Goal: Navigation & Orientation: Find specific page/section

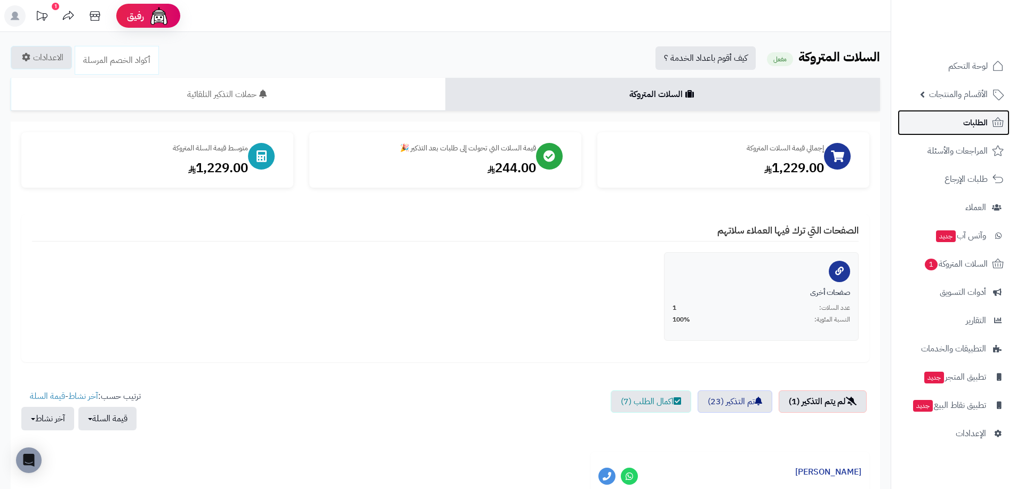
click at [964, 126] on span "الطلبات" at bounding box center [975, 122] width 25 height 15
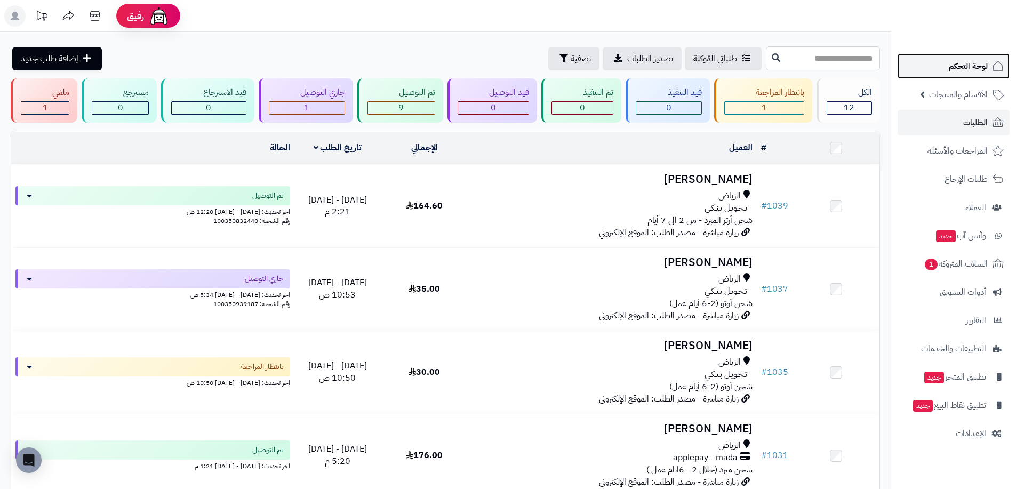
click at [970, 65] on span "لوحة التحكم" at bounding box center [968, 66] width 39 height 15
